Goal: Information Seeking & Learning: Check status

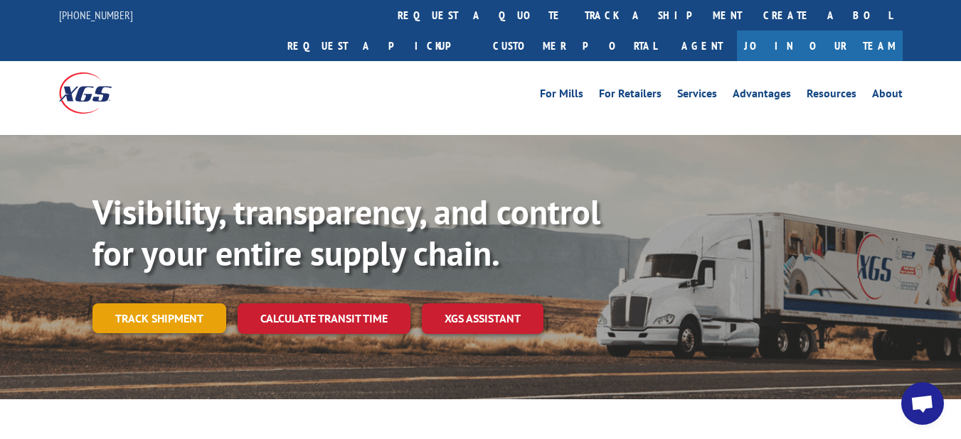
click at [169, 304] on link "Track shipment" at bounding box center [159, 319] width 134 height 30
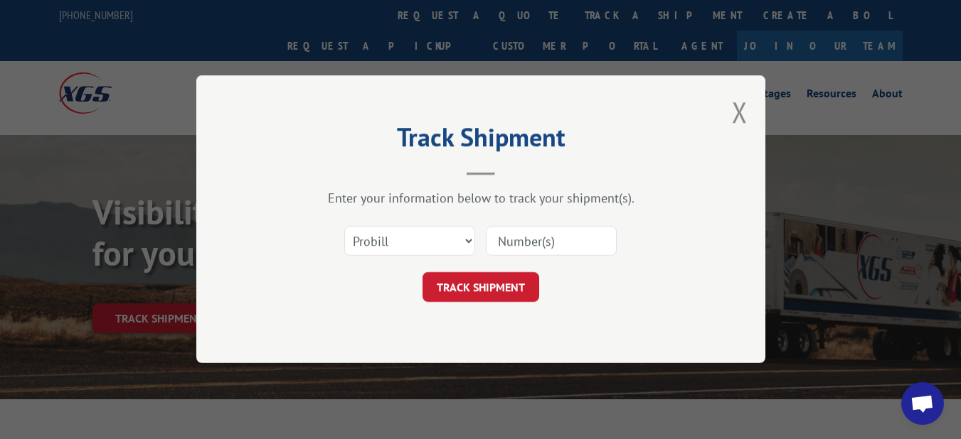
click at [560, 251] on input at bounding box center [551, 242] width 131 height 30
paste input "17501850"
type input "17501850"
click at [500, 289] on button "TRACK SHIPMENT" at bounding box center [480, 288] width 117 height 30
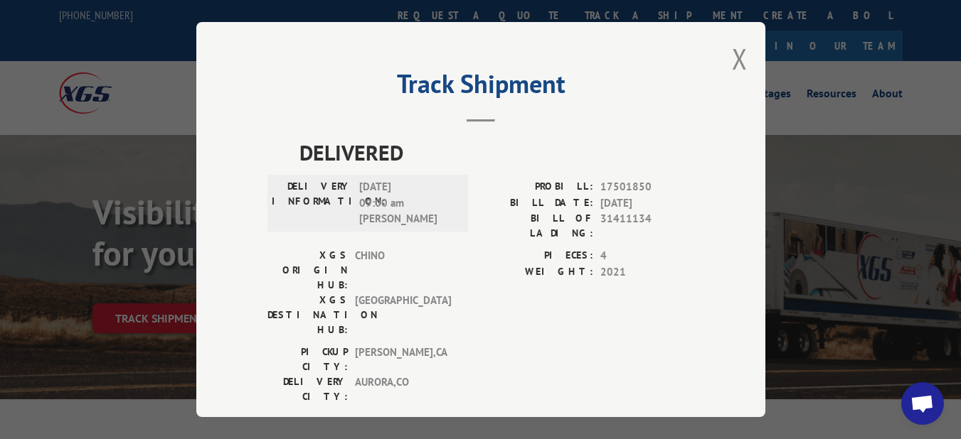
click at [732, 53] on button "Close modal" at bounding box center [740, 59] width 16 height 38
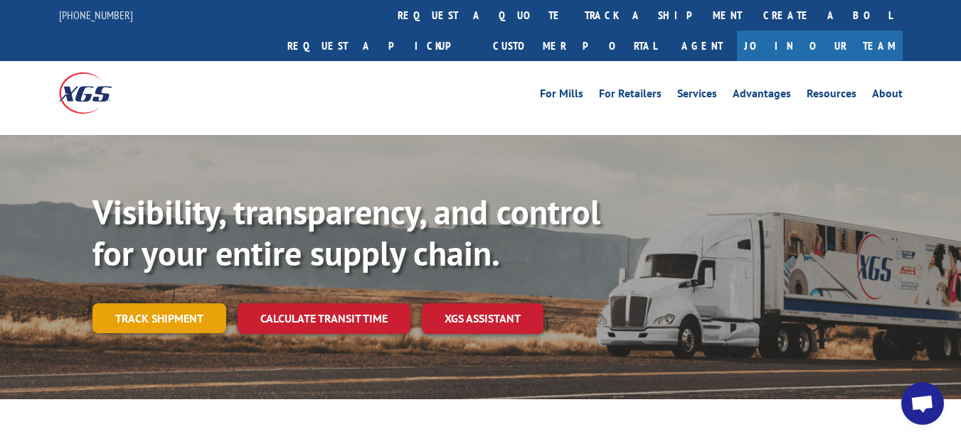
click at [180, 304] on link "Track shipment" at bounding box center [159, 319] width 134 height 30
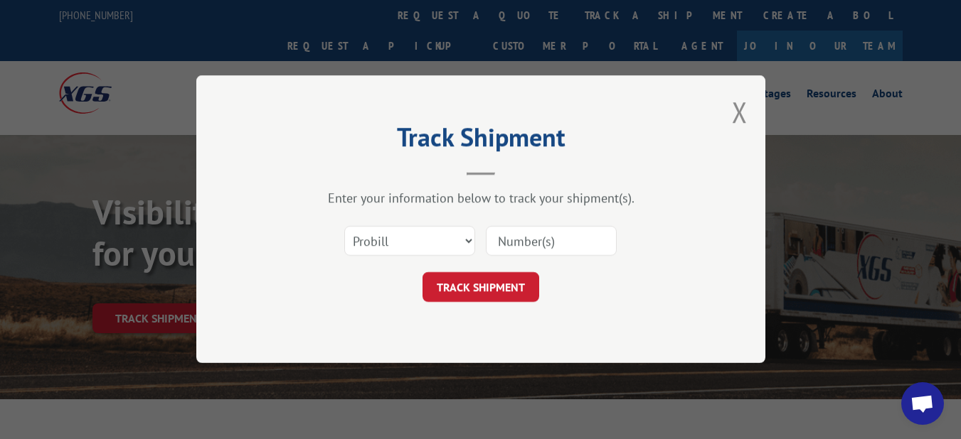
click at [572, 256] on input at bounding box center [551, 242] width 131 height 30
paste input "17496893"
type input "17496893"
click at [494, 287] on button "TRACK SHIPMENT" at bounding box center [480, 288] width 117 height 30
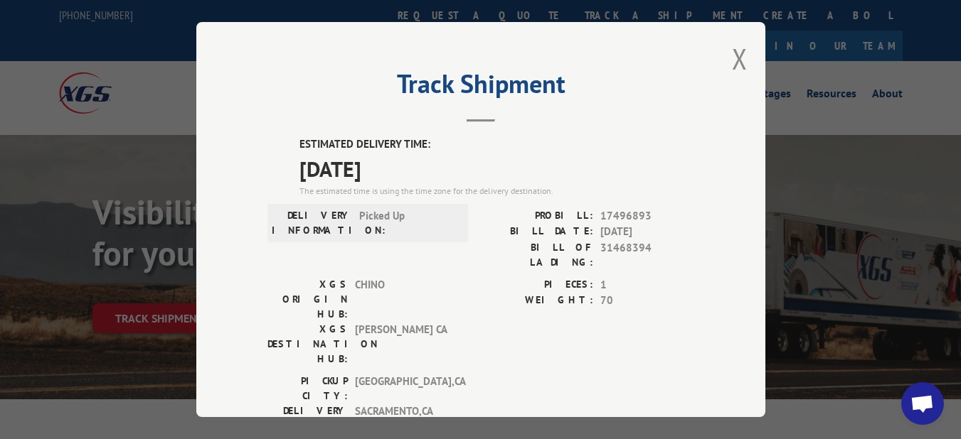
click at [85, 262] on div "Track Shipment ESTIMATED DELIVERY TIME: [DATE] The estimated time is using the …" at bounding box center [480, 219] width 961 height 439
click at [165, 289] on div "Track Shipment ESTIMATED DELIVERY TIME: [DATE] The estimated time is using the …" at bounding box center [480, 219] width 961 height 439
click at [733, 58] on button "Close modal" at bounding box center [740, 59] width 16 height 38
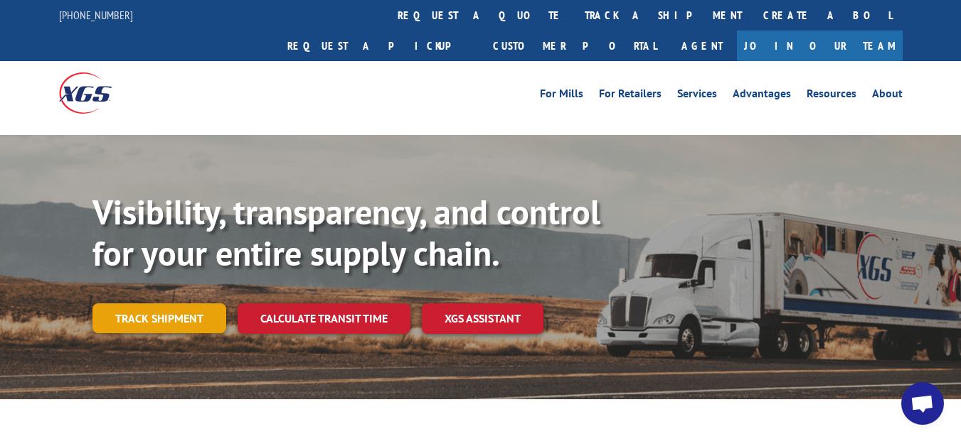
click at [177, 304] on link "Track shipment" at bounding box center [159, 319] width 134 height 30
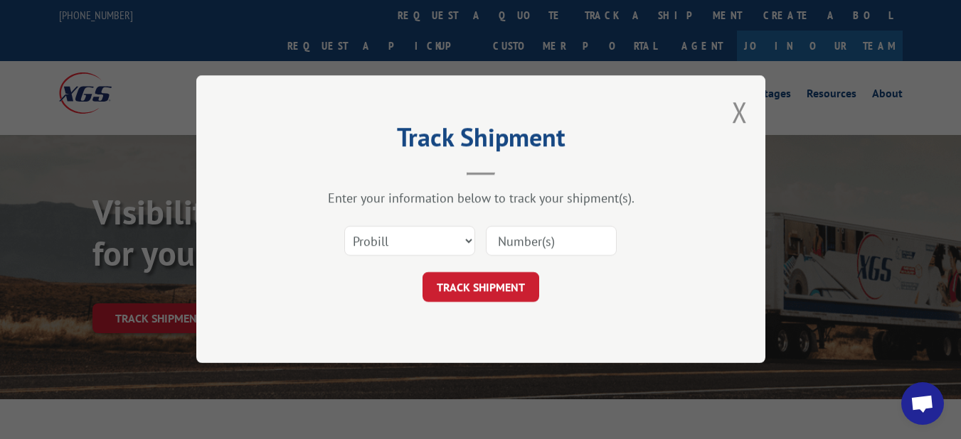
click at [526, 242] on input at bounding box center [551, 242] width 131 height 30
paste input "17501900"
type input "17501900"
click at [488, 284] on button "TRACK SHIPMENT" at bounding box center [480, 288] width 117 height 30
